Goal: Transaction & Acquisition: Obtain resource

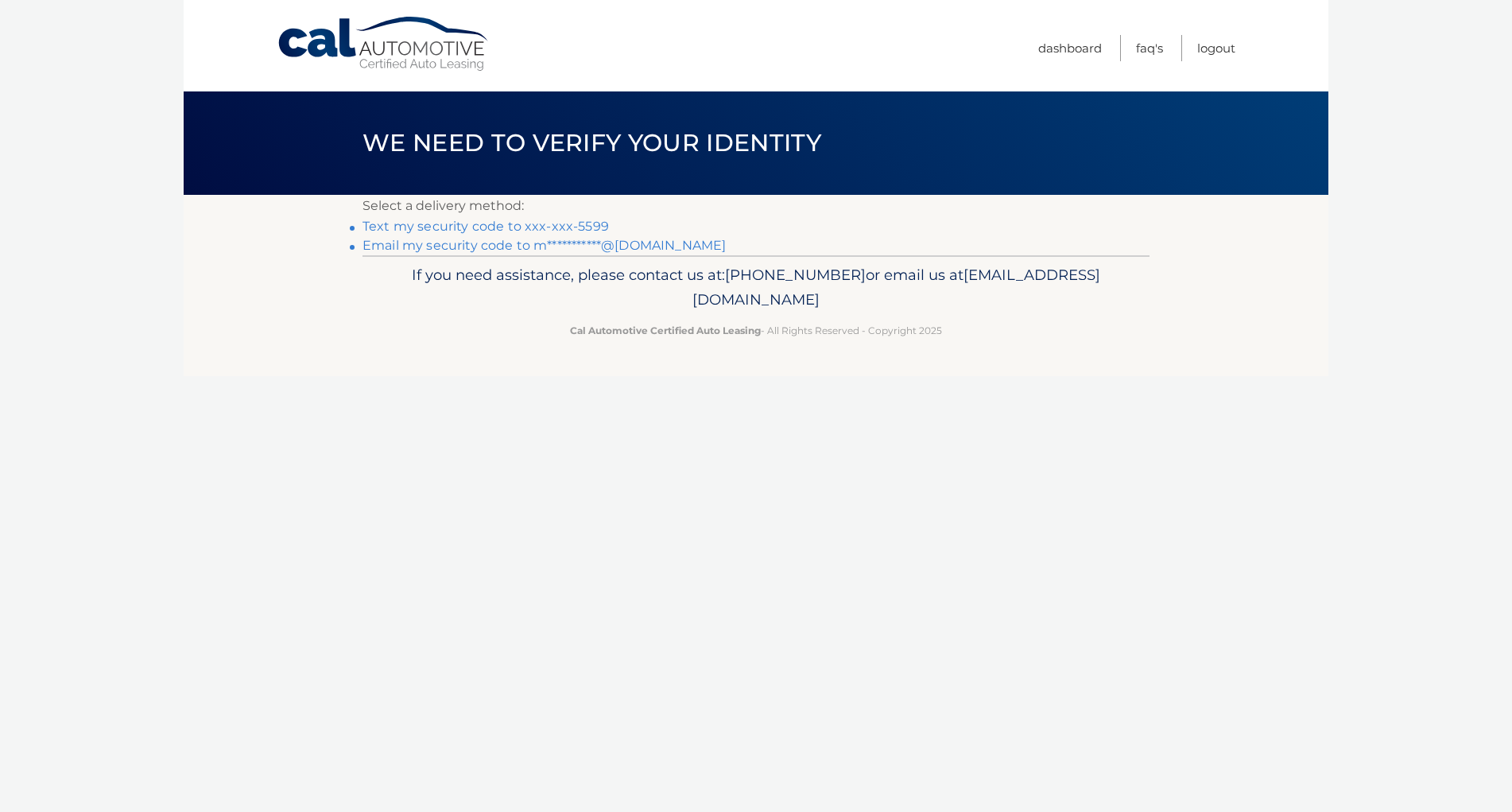
click at [589, 253] on li "**********" at bounding box center [756, 246] width 787 height 19
click at [615, 246] on link "**********" at bounding box center [544, 245] width 363 height 15
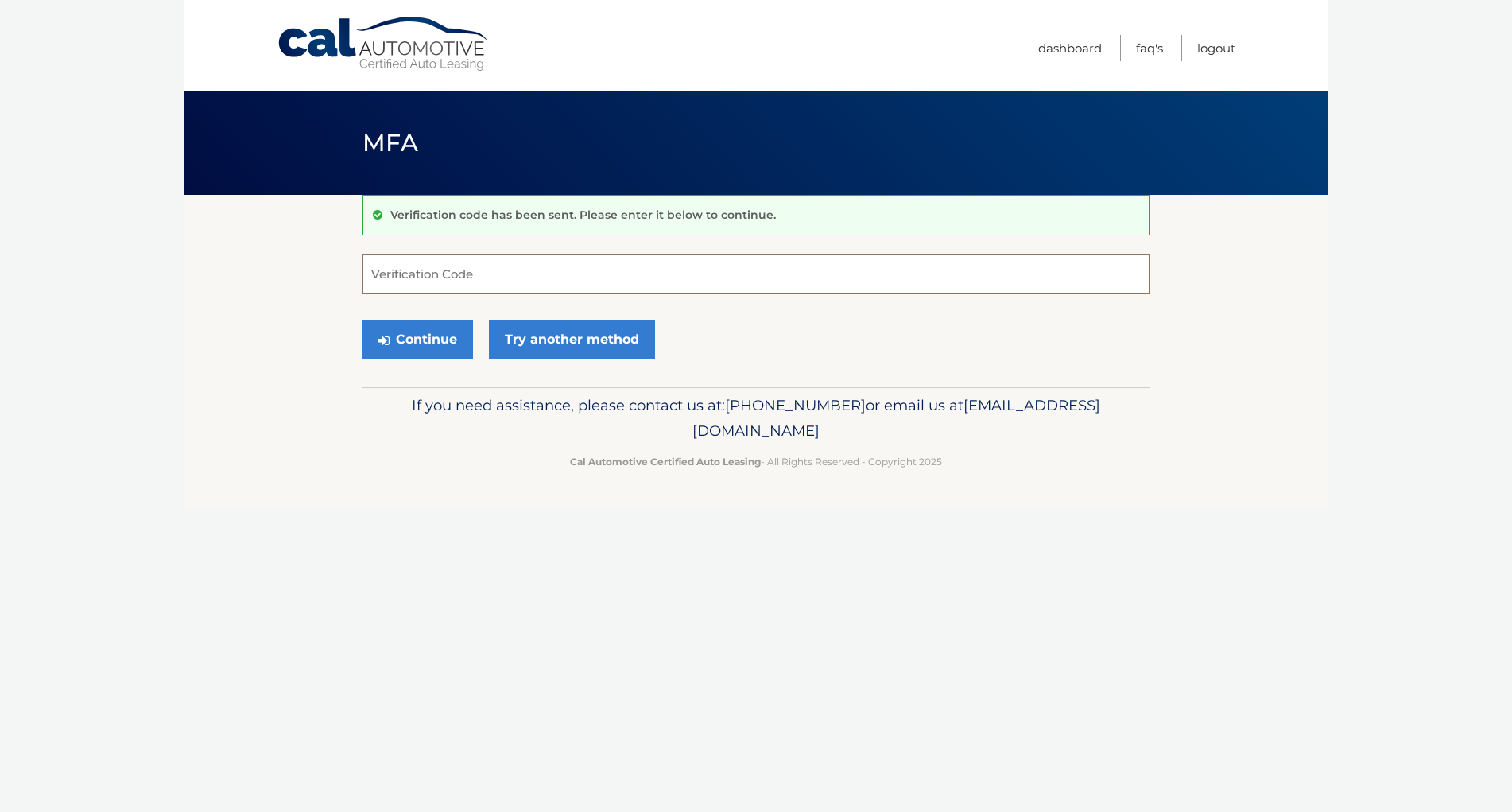
click at [489, 267] on input "Verification Code" at bounding box center [756, 274] width 787 height 39
paste input "868478"
click at [437, 340] on button "Continue" at bounding box center [417, 339] width 110 height 39
click at [437, 271] on input "868478" at bounding box center [756, 274] width 787 height 39
type input "868478"
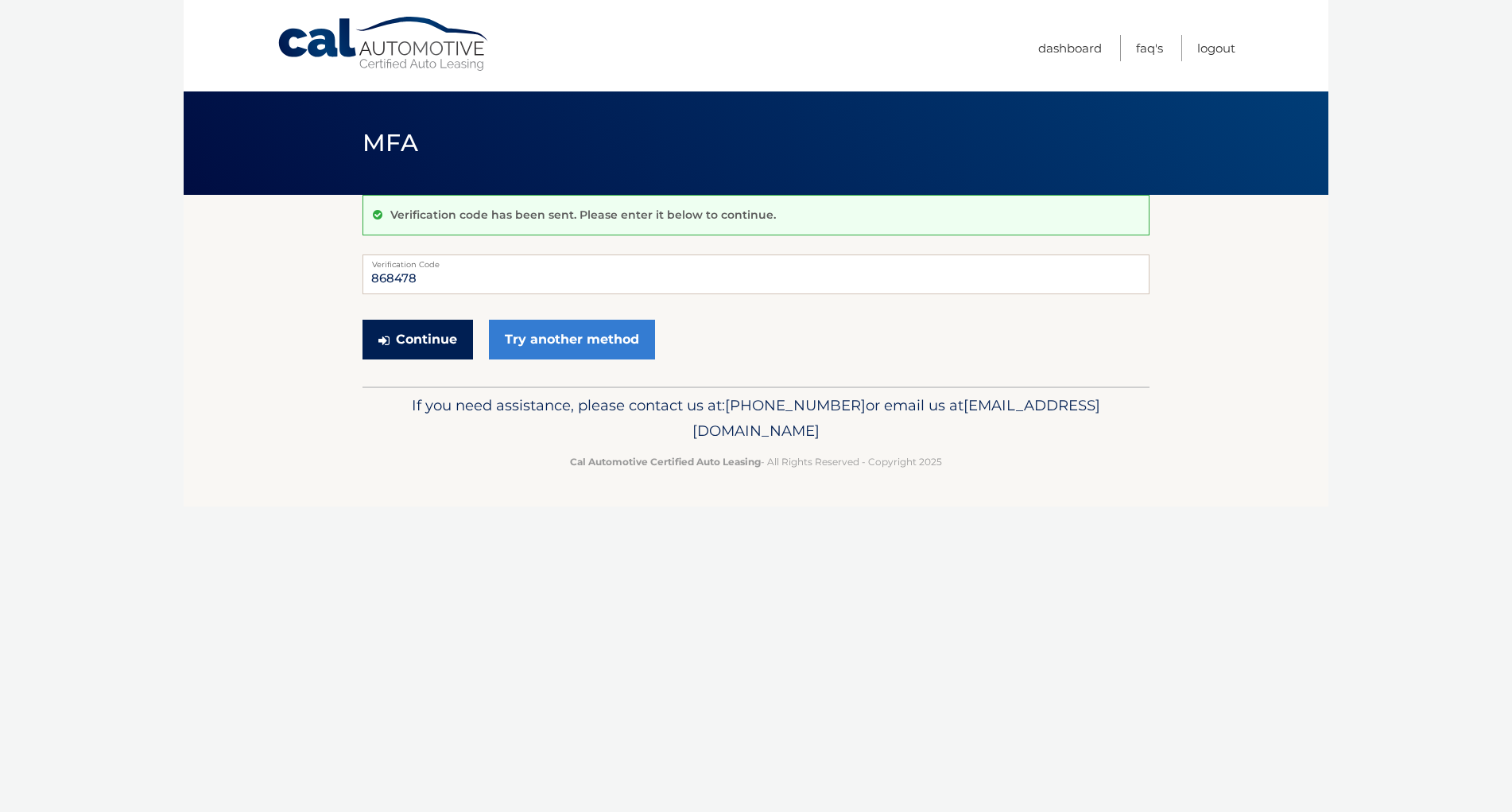
click at [428, 343] on button "Continue" at bounding box center [417, 339] width 110 height 39
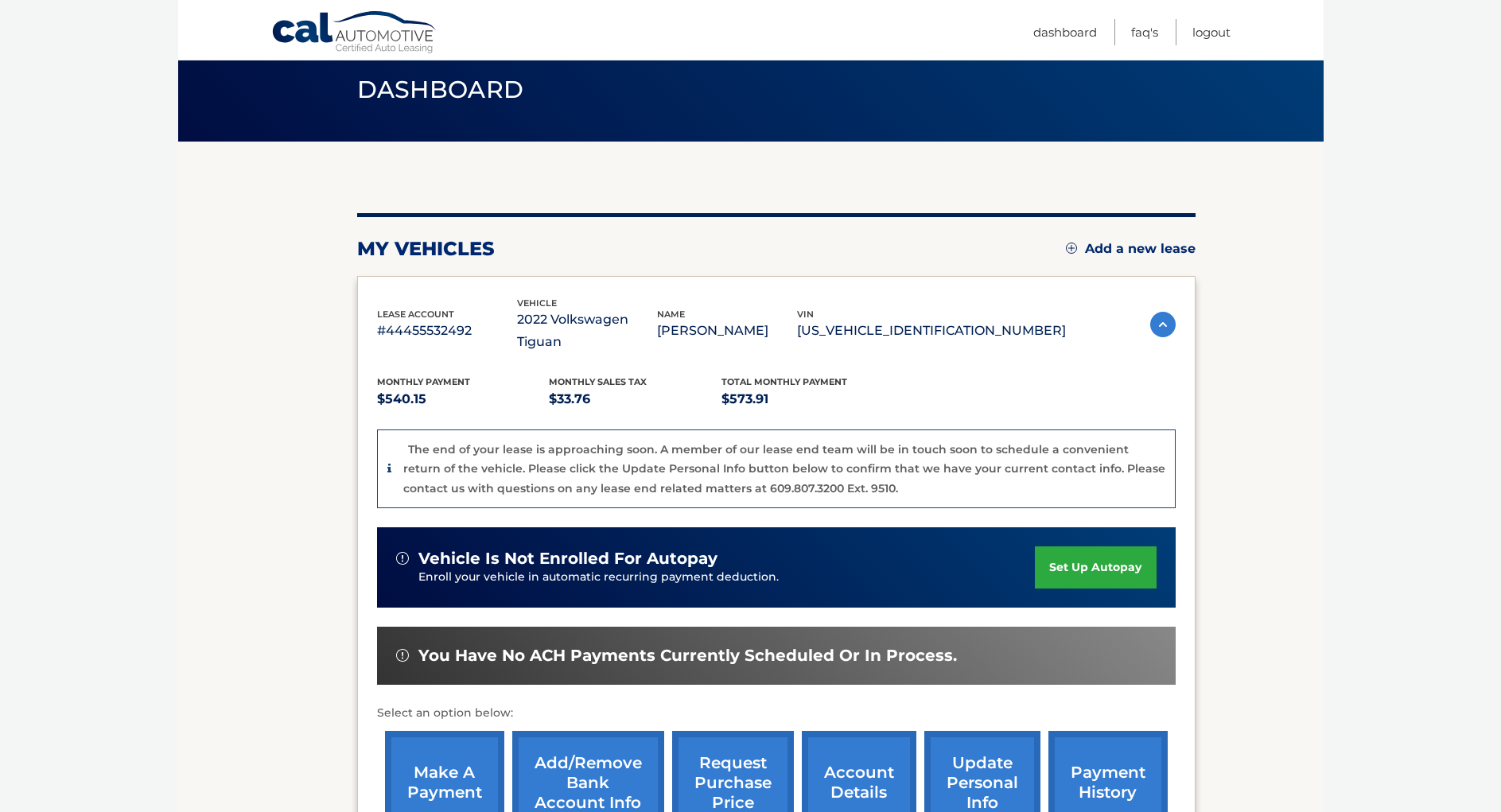
scroll to position [159, 0]
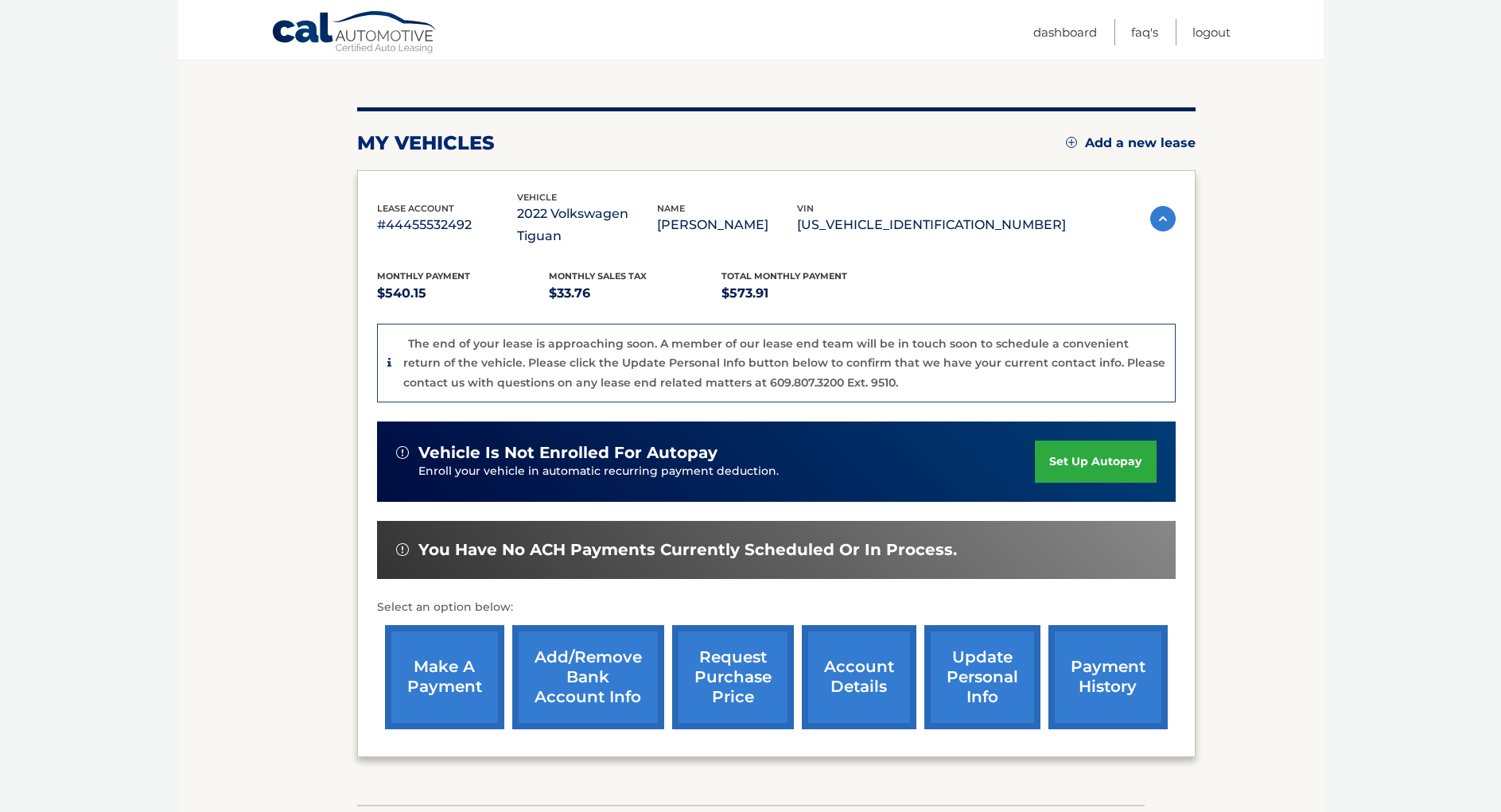
click at [739, 648] on link "request purchase price" at bounding box center [732, 677] width 122 height 104
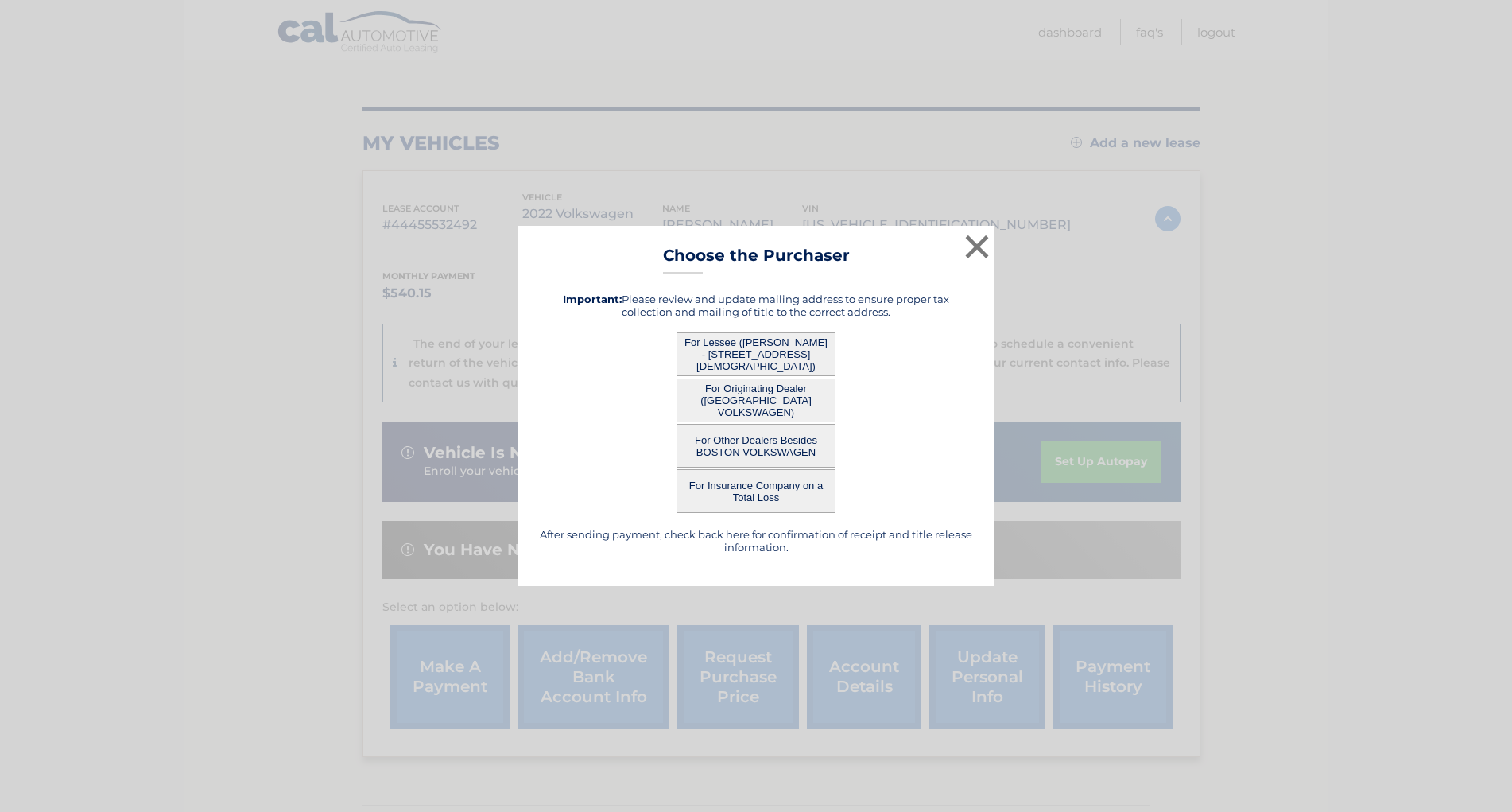
click at [760, 442] on button "For Other Dealers Besides BOSTON VOLKSWAGEN" at bounding box center [756, 445] width 159 height 44
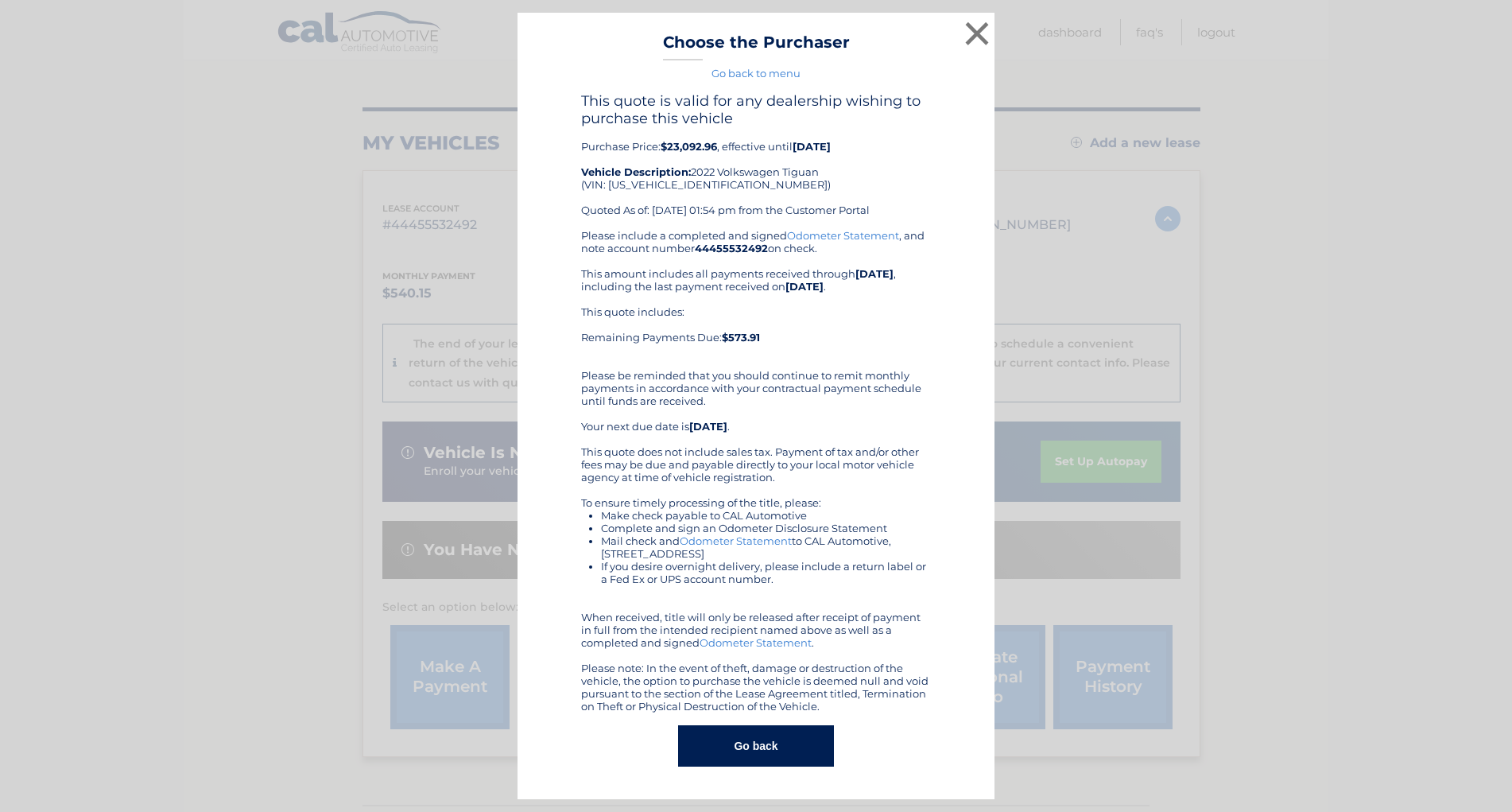
click at [783, 748] on button "Go back" at bounding box center [756, 745] width 155 height 41
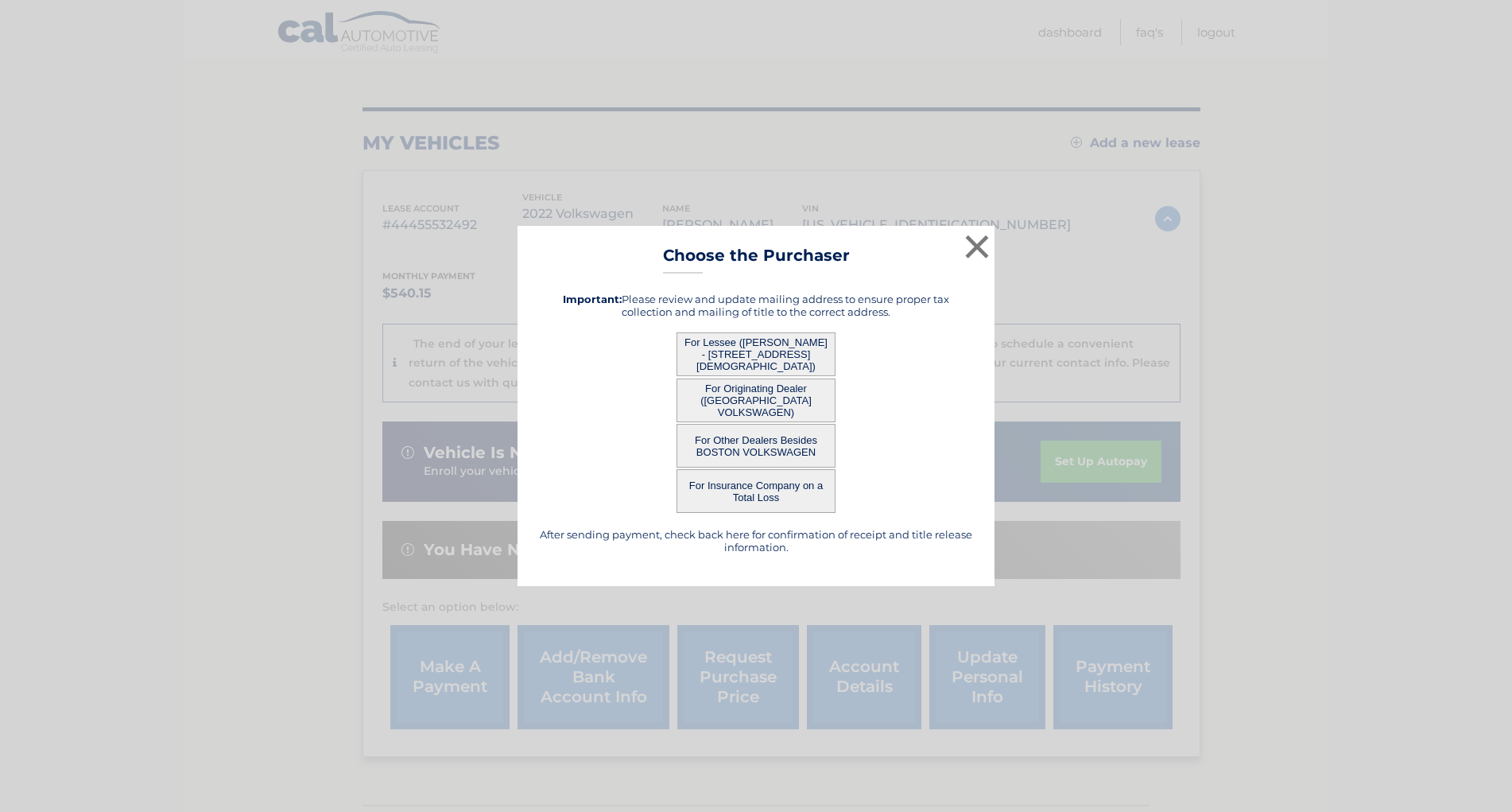
click at [783, 358] on button "For Lessee ([PERSON_NAME] - [STREET_ADDRESS][DEMOGRAPHIC_DATA])" at bounding box center [756, 354] width 159 height 44
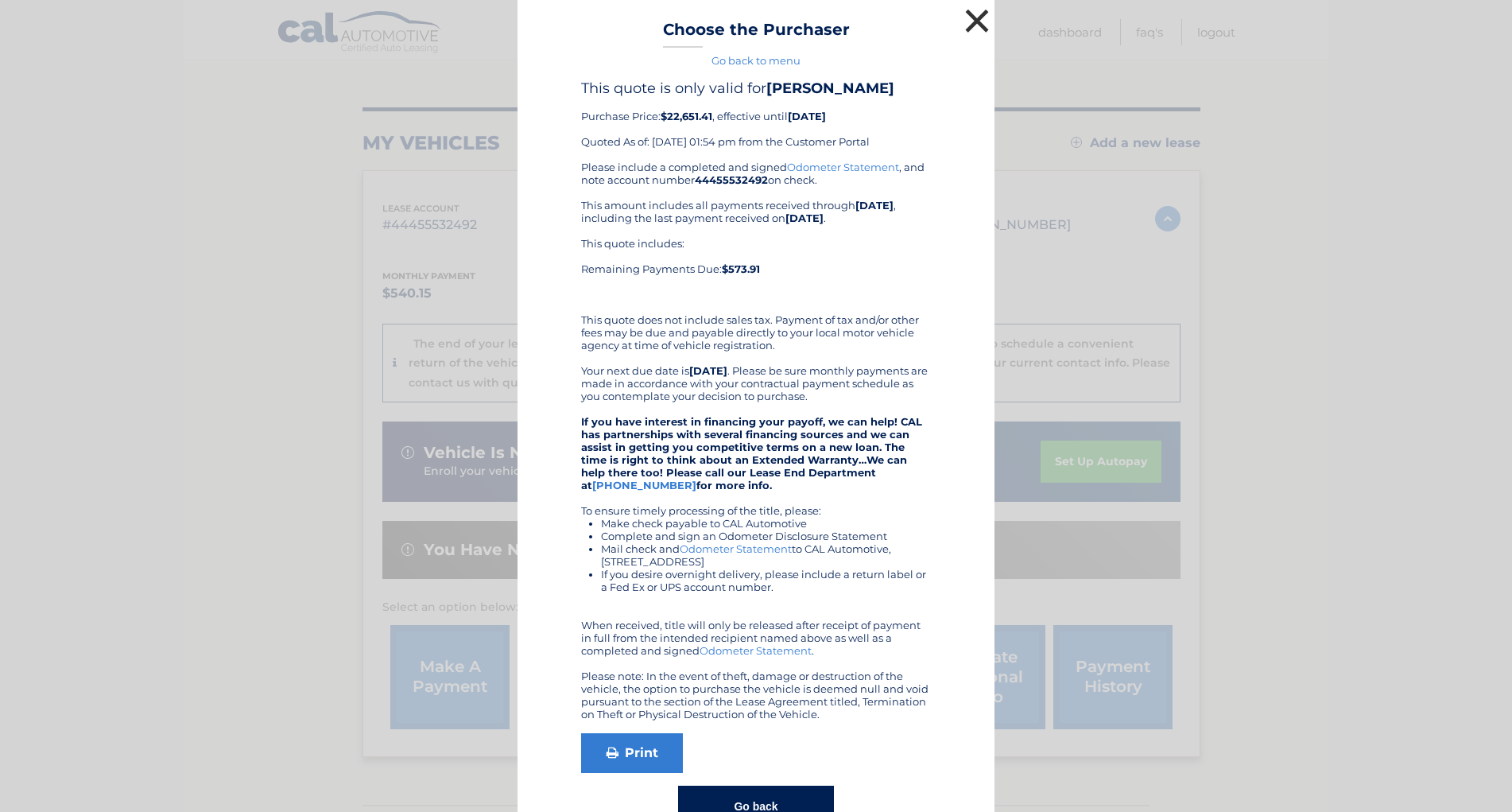
click at [973, 22] on button "×" at bounding box center [976, 20] width 31 height 31
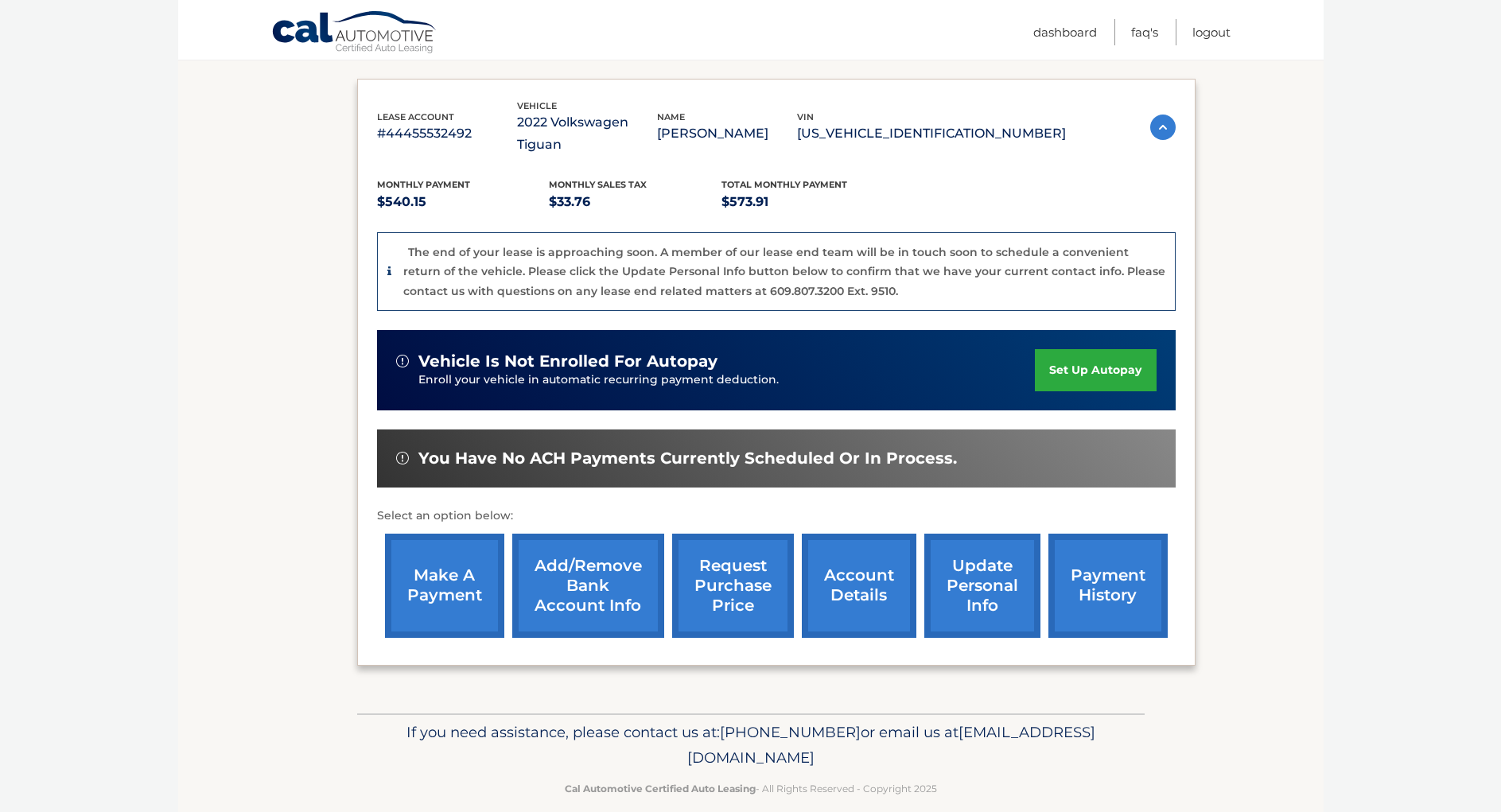
scroll to position [0, 0]
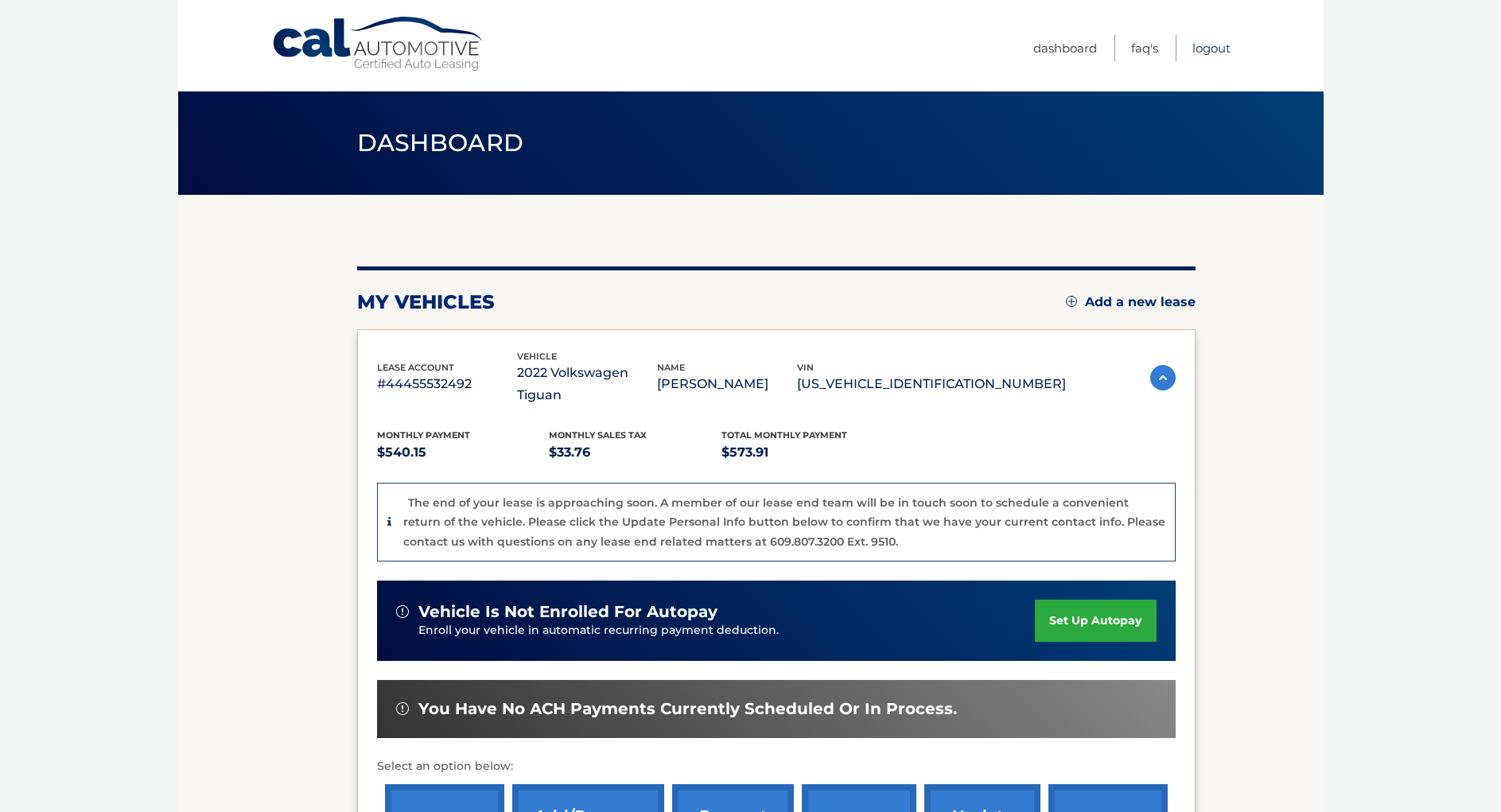
click at [1210, 51] on link "Logout" at bounding box center [1211, 48] width 38 height 27
